Goal: Task Accomplishment & Management: Manage account settings

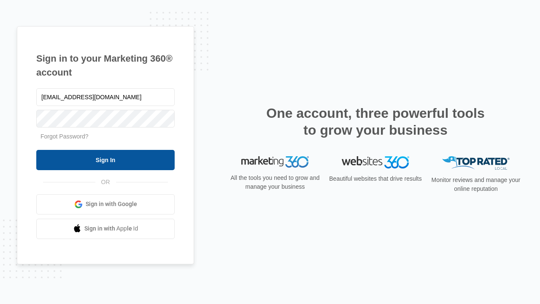
click at [106, 160] on input "Sign In" at bounding box center [105, 160] width 138 height 20
